Goal: Browse casually

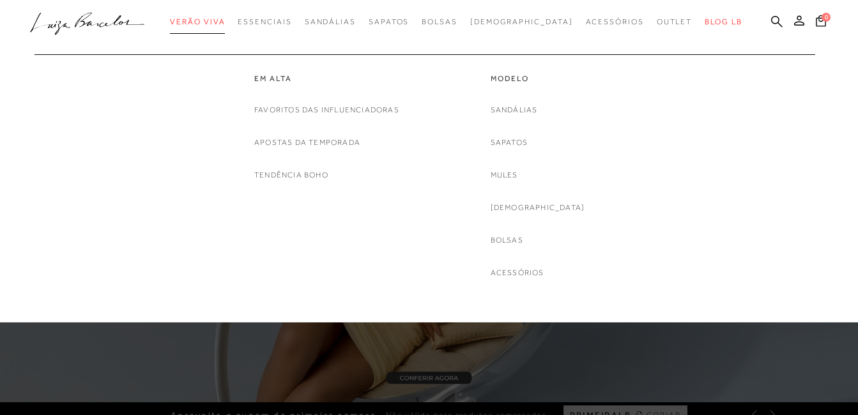
click at [225, 20] on span "Verão Viva" at bounding box center [197, 21] width 55 height 9
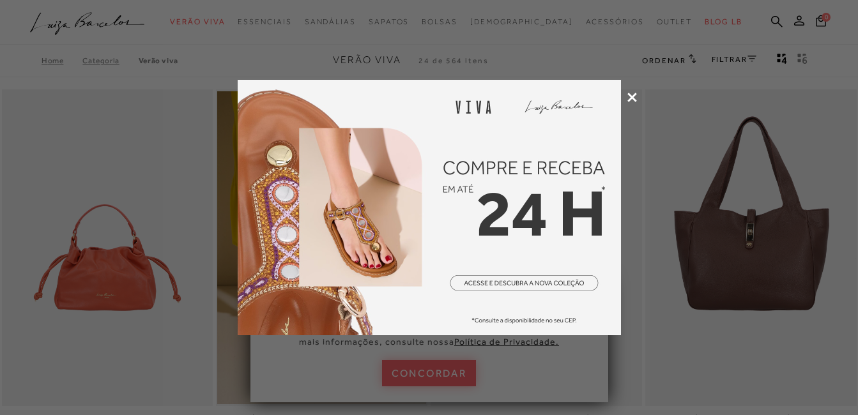
click at [631, 94] on icon at bounding box center [633, 98] width 10 height 10
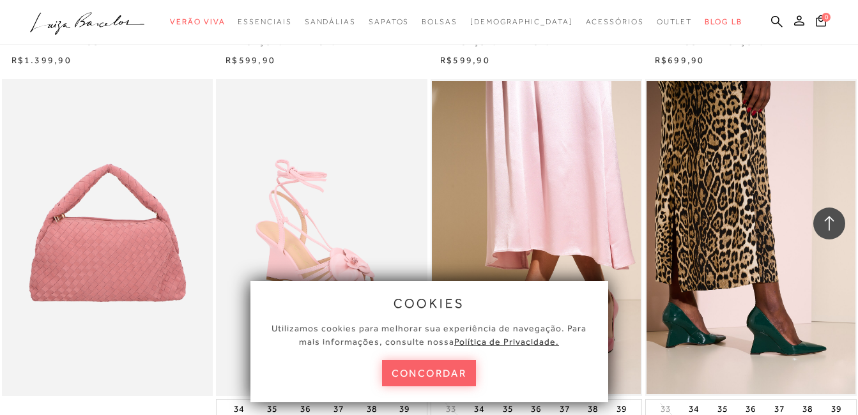
scroll to position [1278, 0]
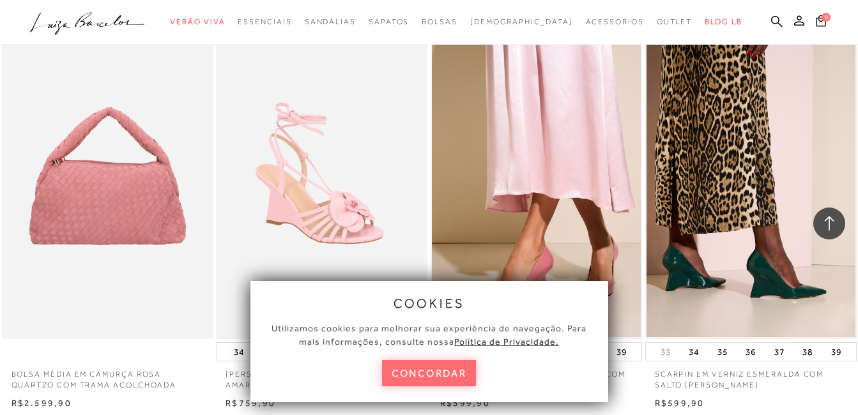
click at [459, 369] on button "concordar" at bounding box center [429, 373] width 95 height 26
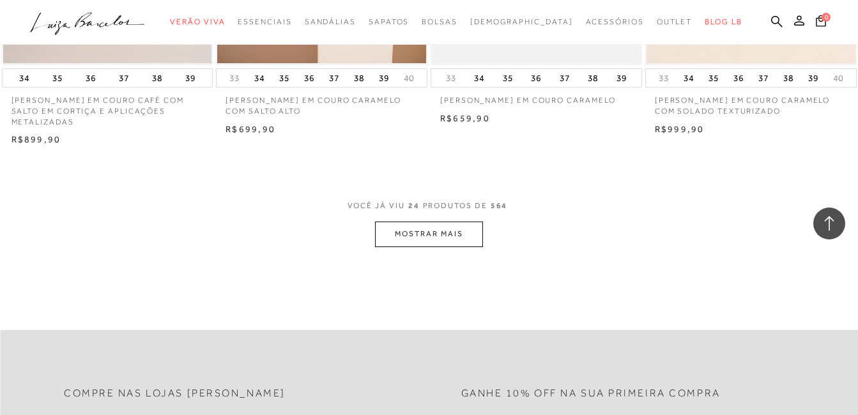
scroll to position [2364, 0]
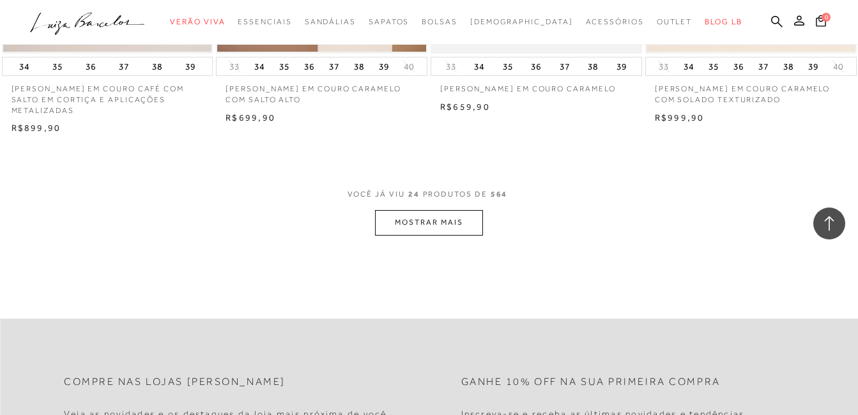
click at [466, 229] on button "MOSTRAR MAIS" at bounding box center [428, 222] width 107 height 25
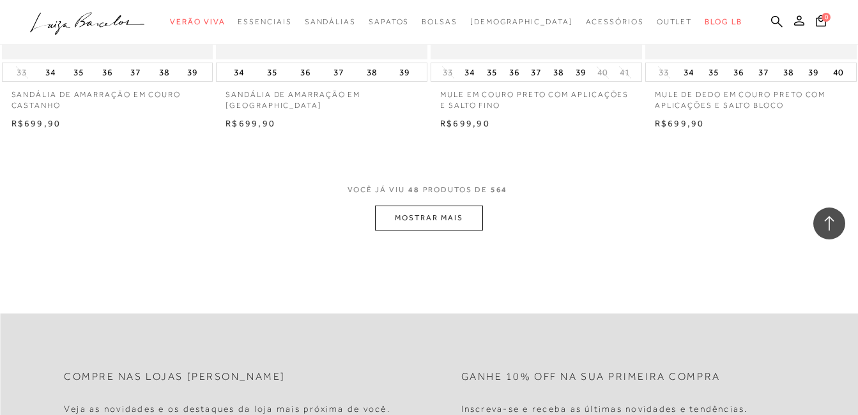
scroll to position [4793, 0]
click at [451, 217] on button "MOSTRAR MAIS" at bounding box center [428, 217] width 107 height 25
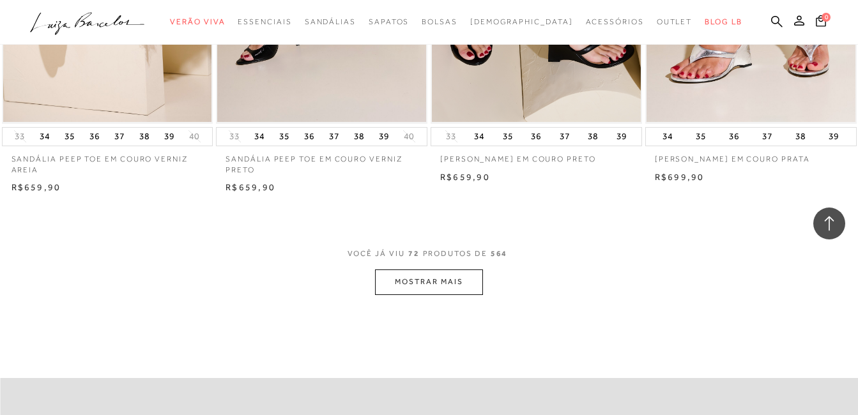
scroll to position [7221, 0]
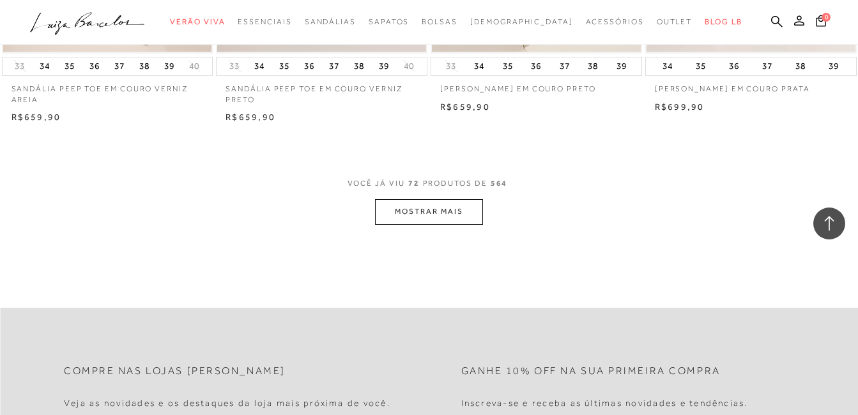
click at [446, 206] on button "MOSTRAR MAIS" at bounding box center [428, 211] width 107 height 25
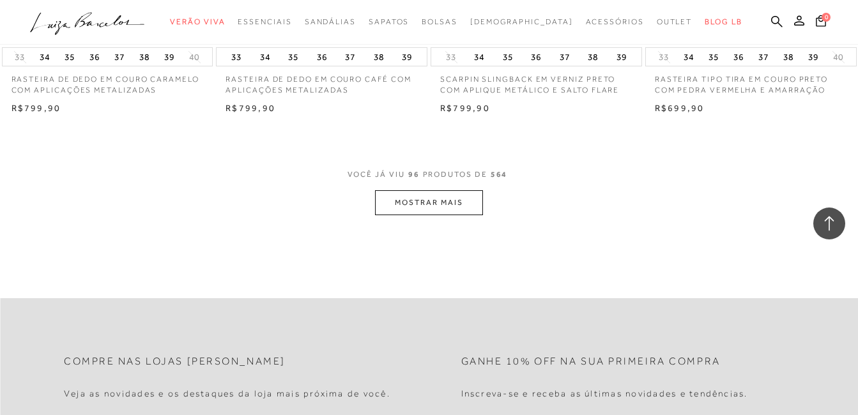
scroll to position [9713, 0]
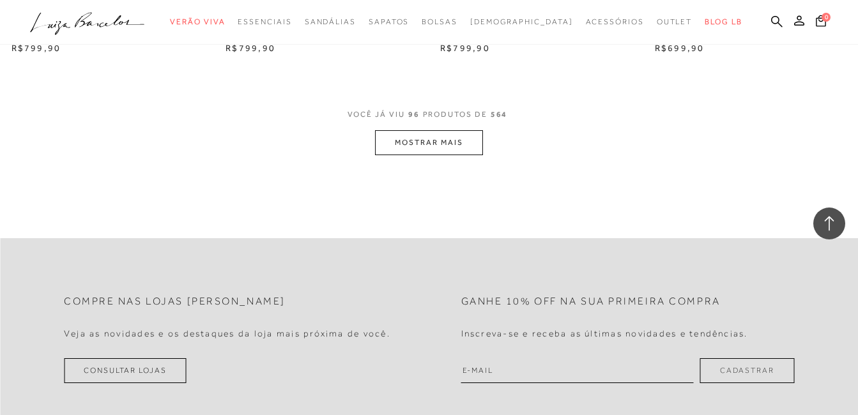
click at [463, 135] on button "MOSTRAR MAIS" at bounding box center [428, 142] width 107 height 25
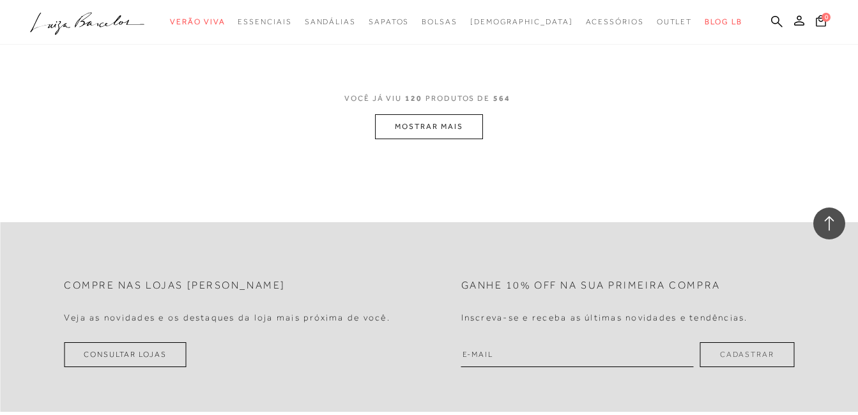
click at [454, 139] on button "MOSTRAR MAIS" at bounding box center [428, 126] width 107 height 25
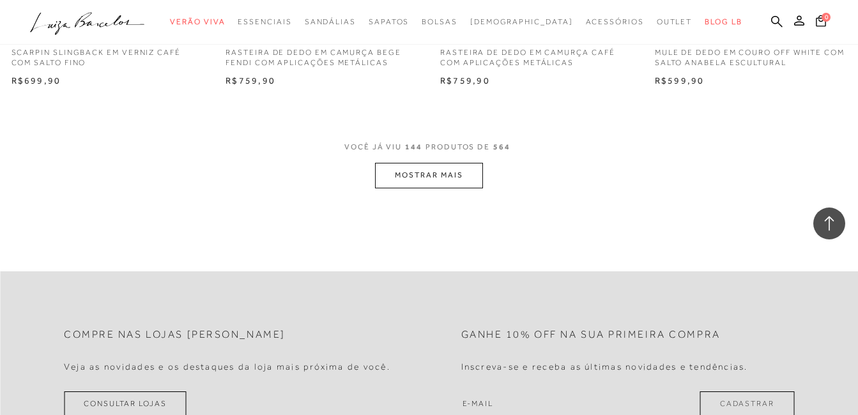
scroll to position [14506, 0]
click at [410, 187] on button "MOSTRAR MAIS" at bounding box center [428, 174] width 107 height 25
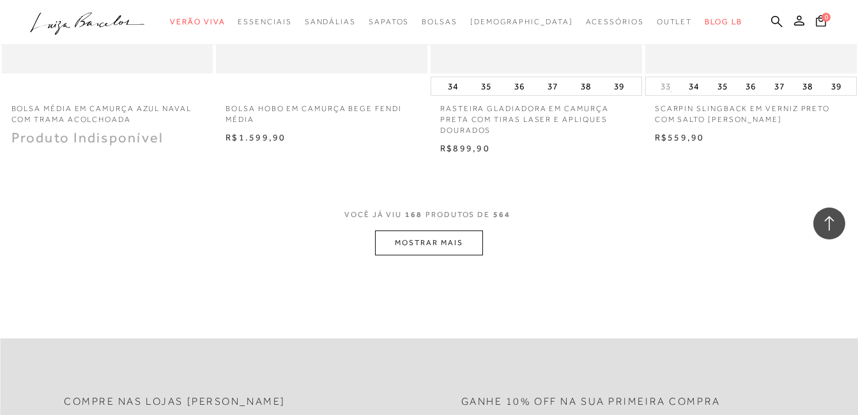
scroll to position [16871, 0]
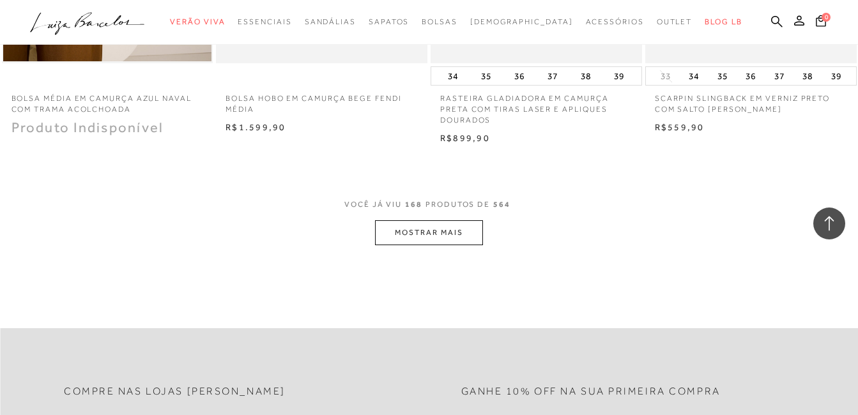
click at [456, 245] on button "MOSTRAR MAIS" at bounding box center [428, 232] width 107 height 25
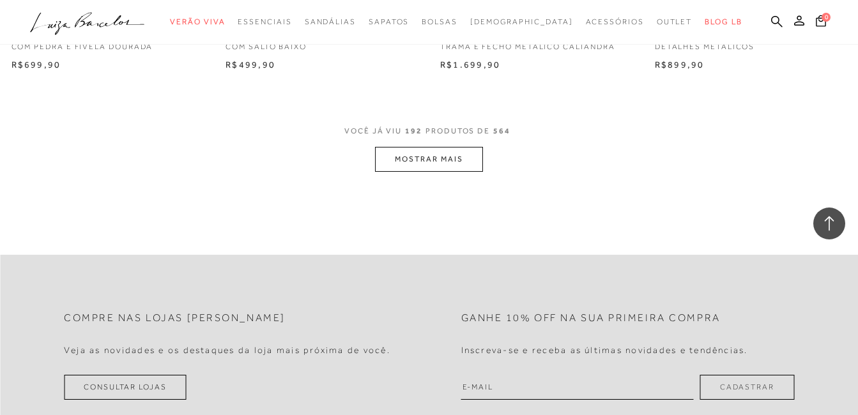
scroll to position [19427, 0]
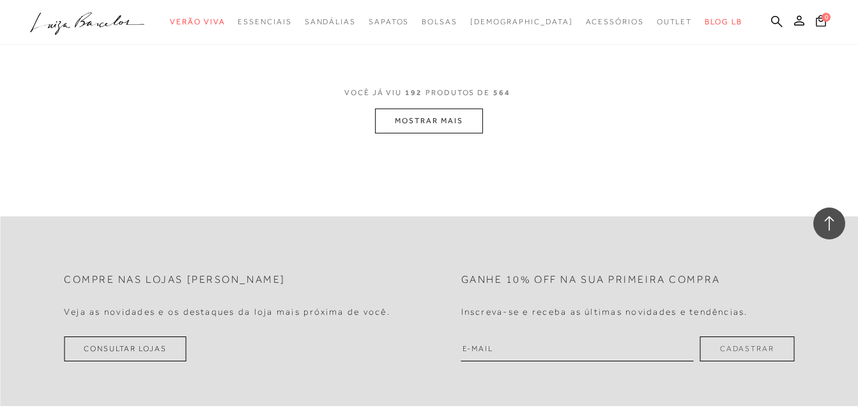
click at [397, 130] on button "MOSTRAR MAIS" at bounding box center [428, 121] width 107 height 25
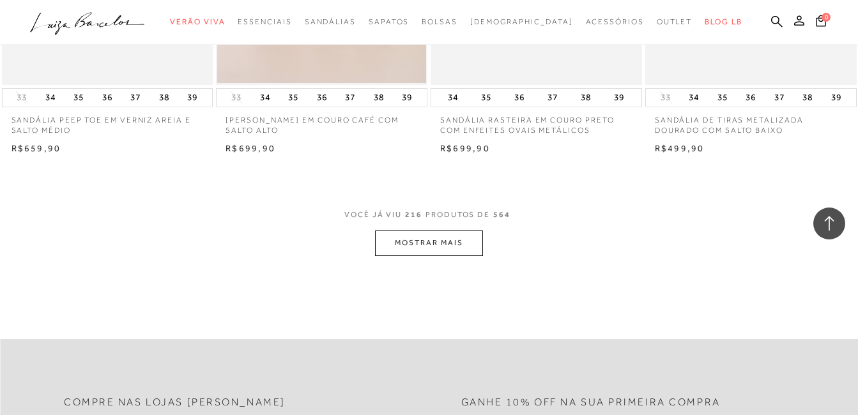
scroll to position [21855, 0]
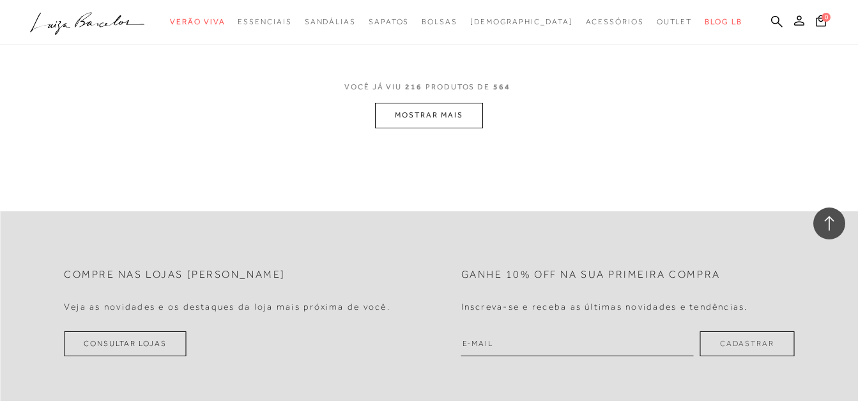
click at [443, 125] on button "MOSTRAR MAIS" at bounding box center [428, 115] width 107 height 25
